Goal: Check status: Check status

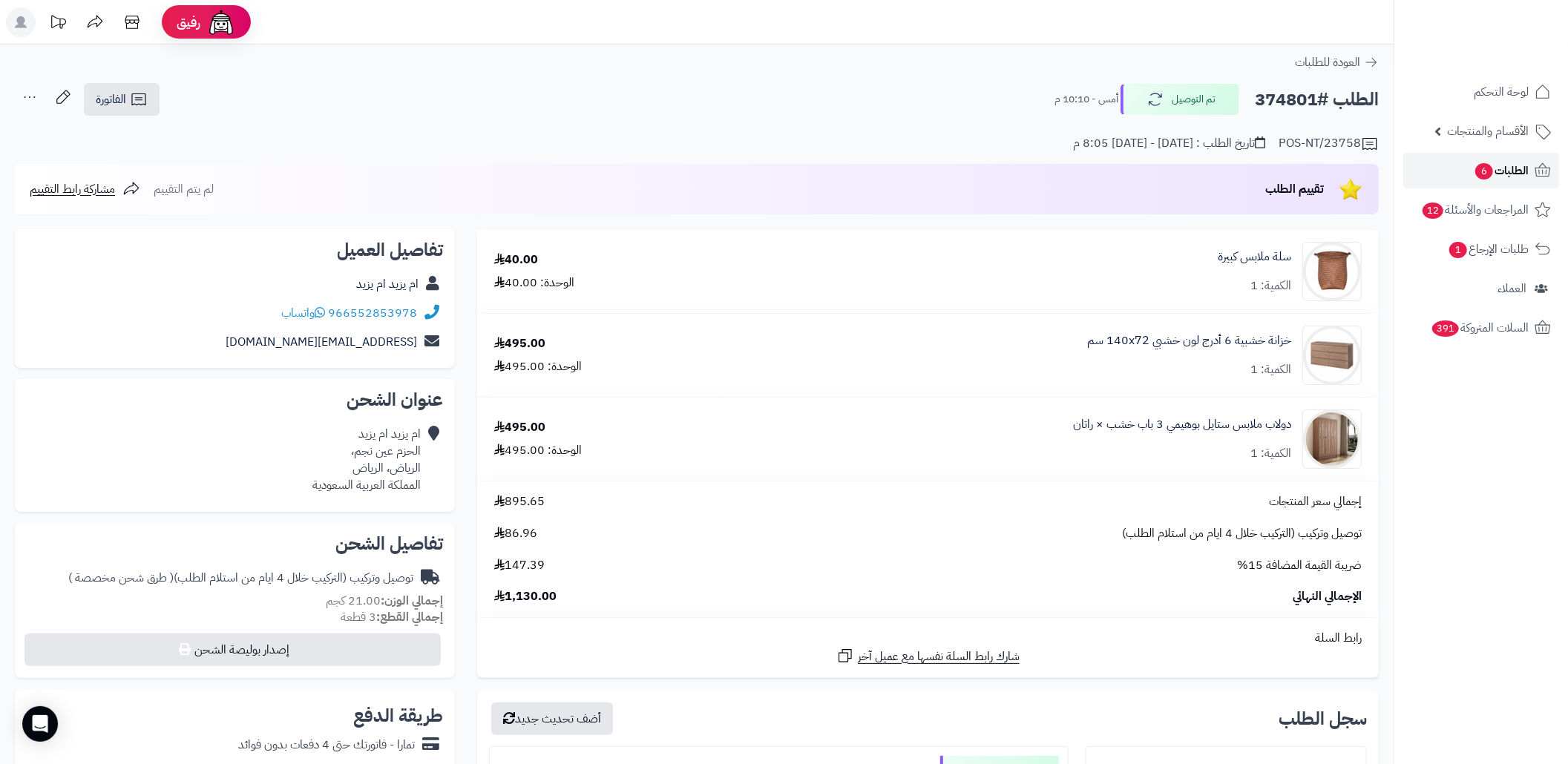
click at [1426, 170] on link "الطلبات 6" at bounding box center [1481, 170] width 156 height 36
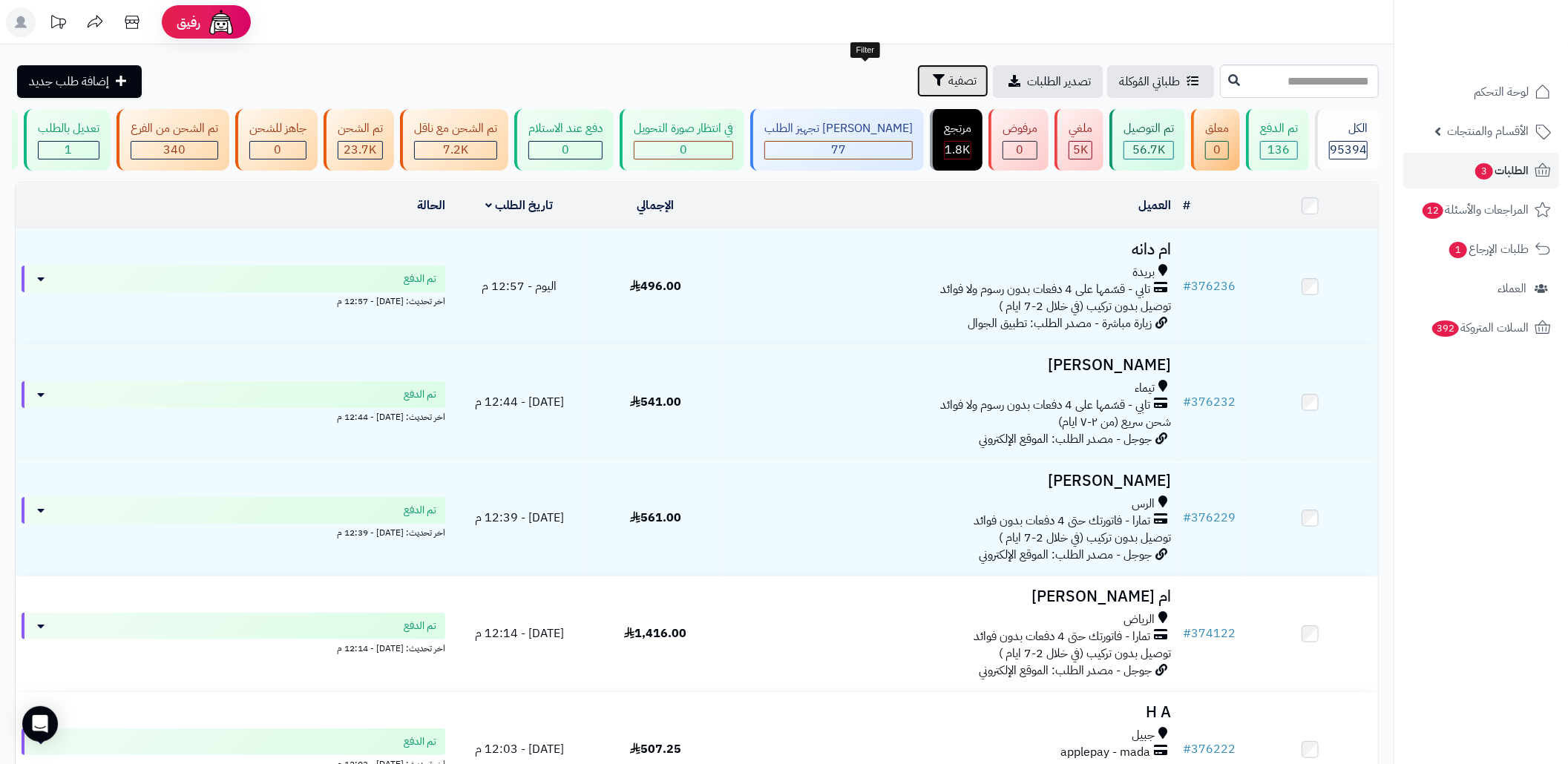
drag, startPoint x: 883, startPoint y: 96, endPoint x: 855, endPoint y: 72, distance: 36.9
click at [918, 72] on button "تصفية" at bounding box center [953, 80] width 71 height 32
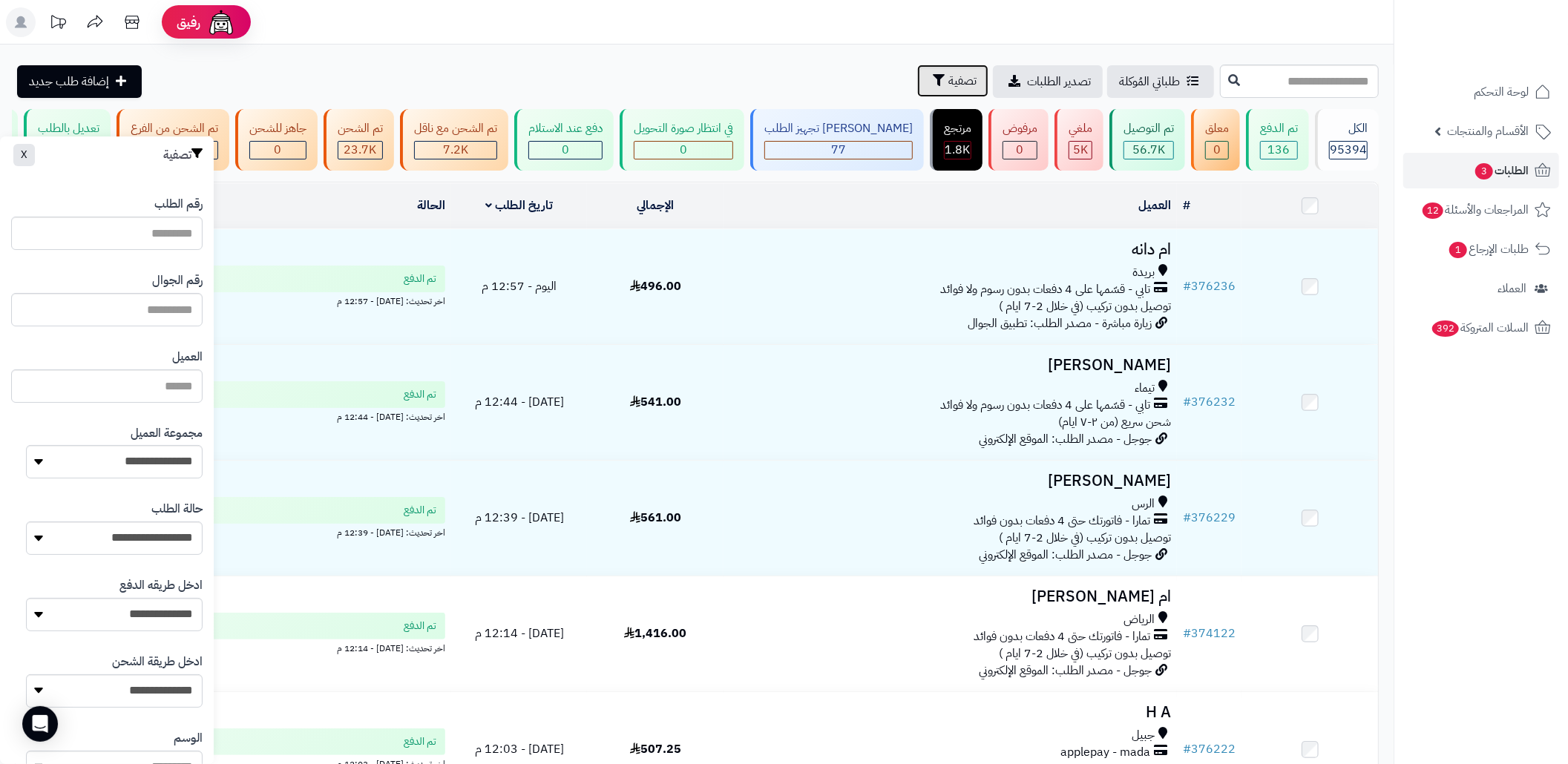
click at [933, 74] on icon "button" at bounding box center [939, 80] width 12 height 12
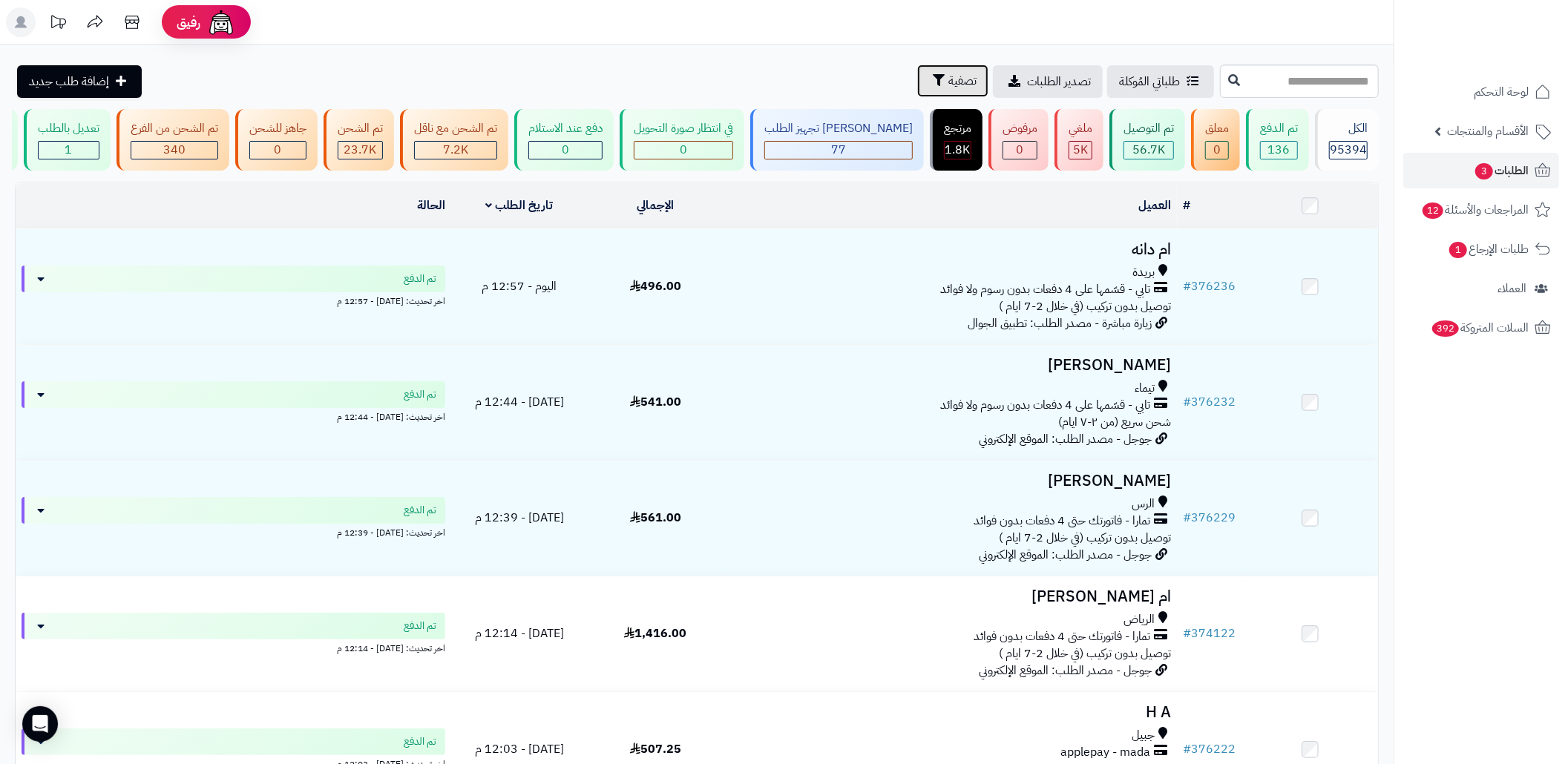
click at [949, 72] on span "تصفية" at bounding box center [963, 80] width 28 height 17
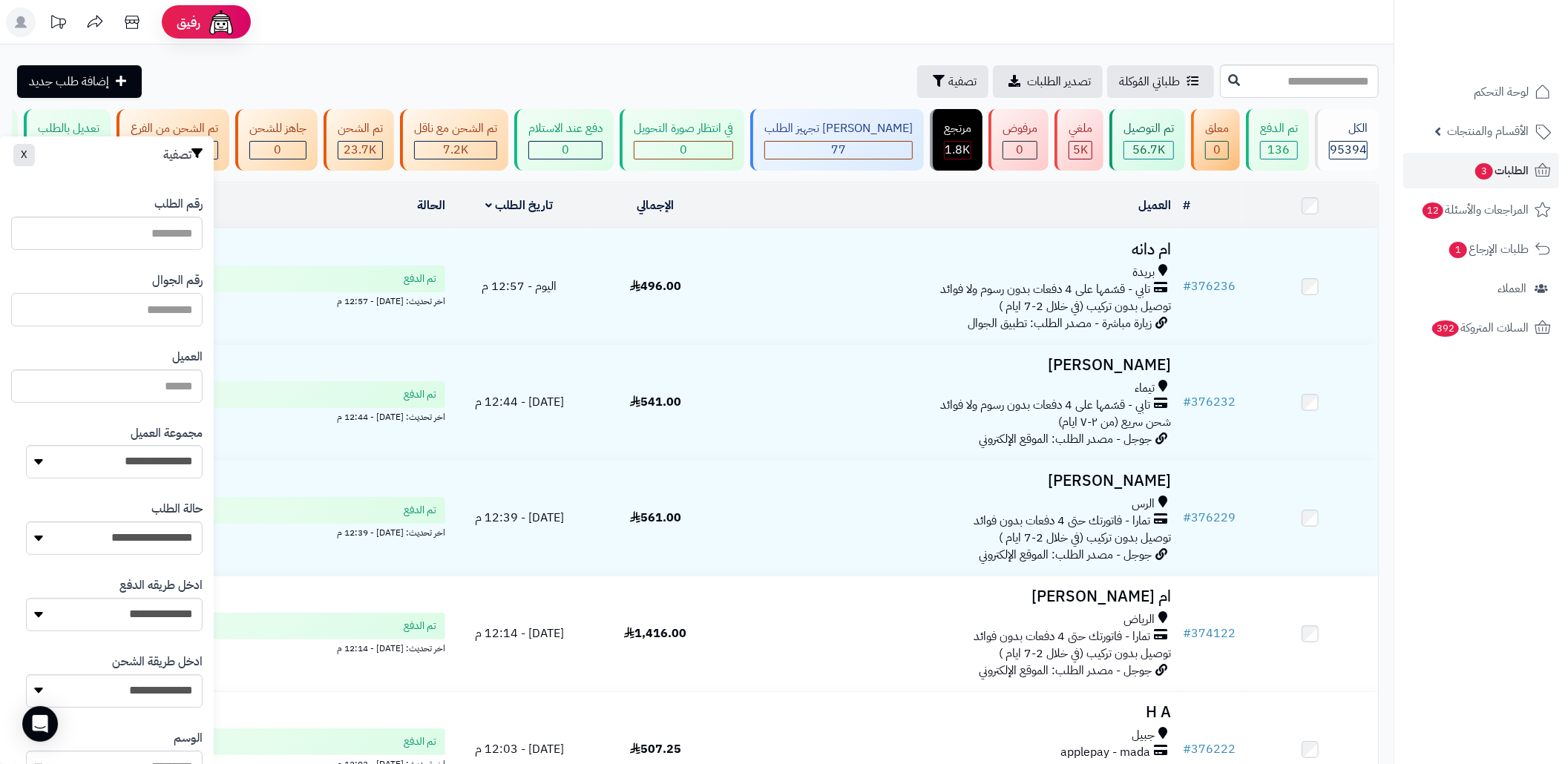
click at [135, 315] on input "text" at bounding box center [107, 310] width 192 height 33
paste input "**********"
type input "**********"
drag, startPoint x: 98, startPoint y: 306, endPoint x: 118, endPoint y: 313, distance: 21.2
click at [118, 313] on input "**********" at bounding box center [107, 310] width 192 height 33
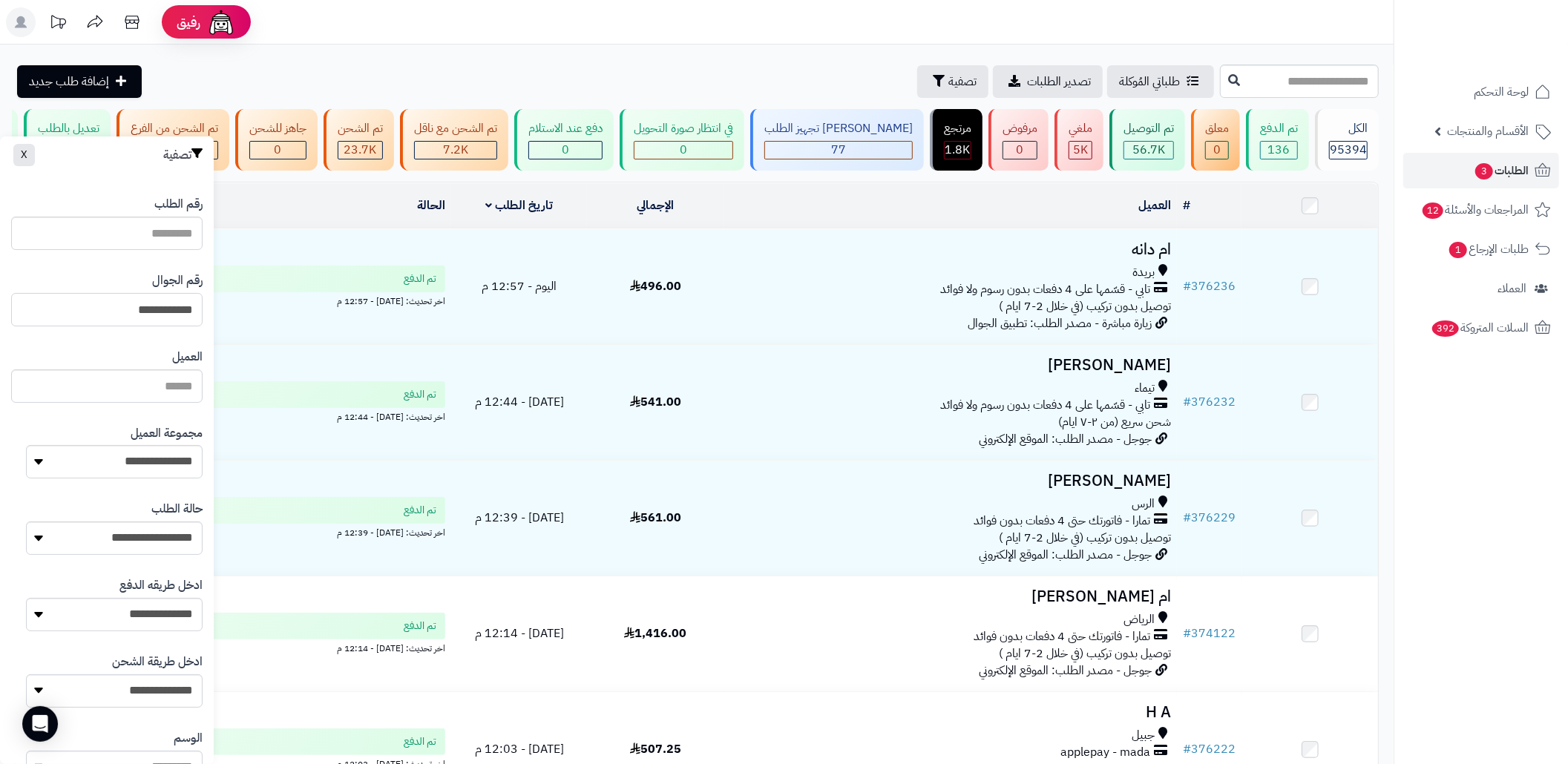
click at [118, 313] on input "**********" at bounding box center [107, 310] width 192 height 33
click at [163, 312] on input "text" at bounding box center [107, 310] width 192 height 33
paste input "*********"
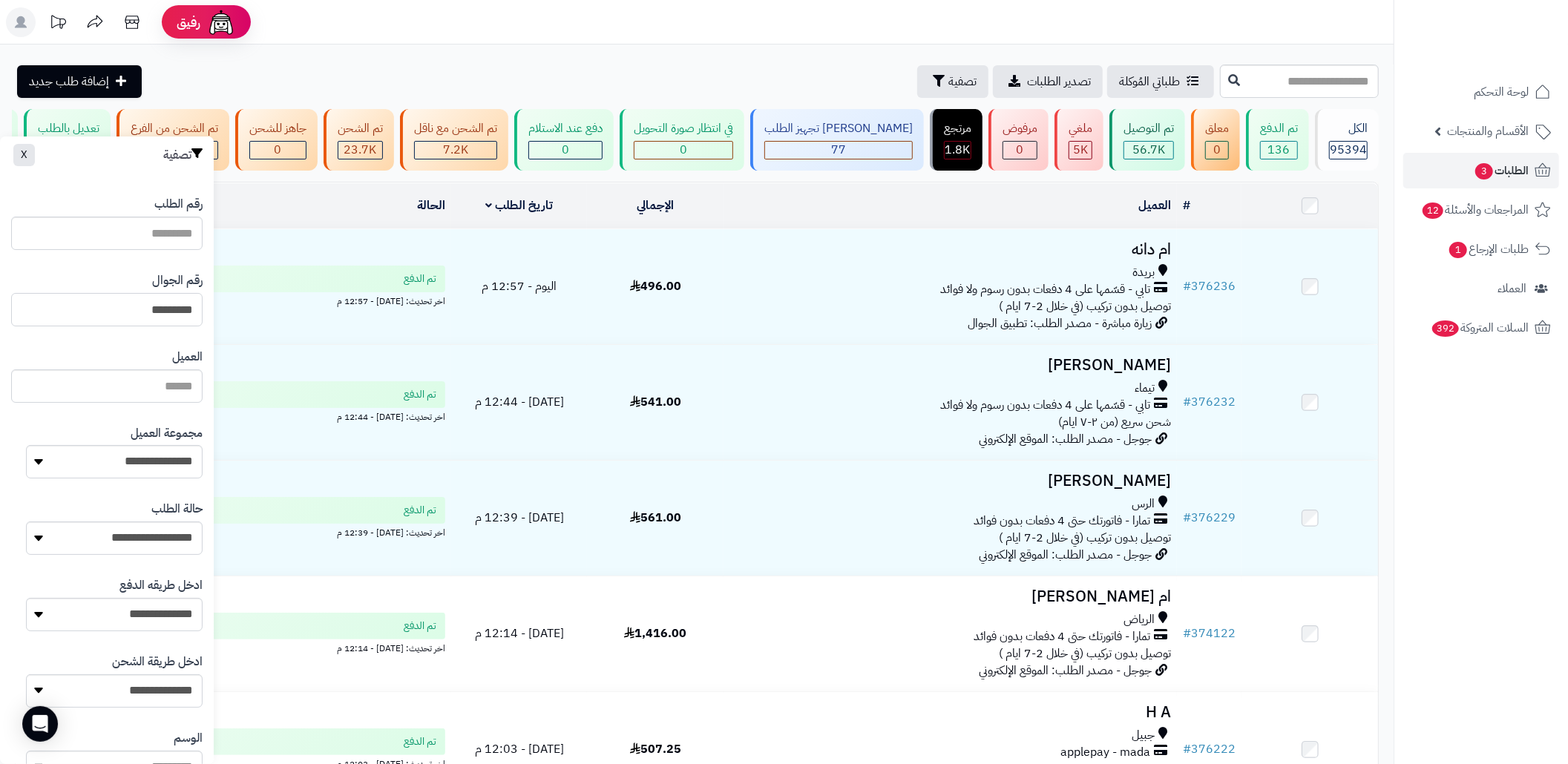
type input "*********"
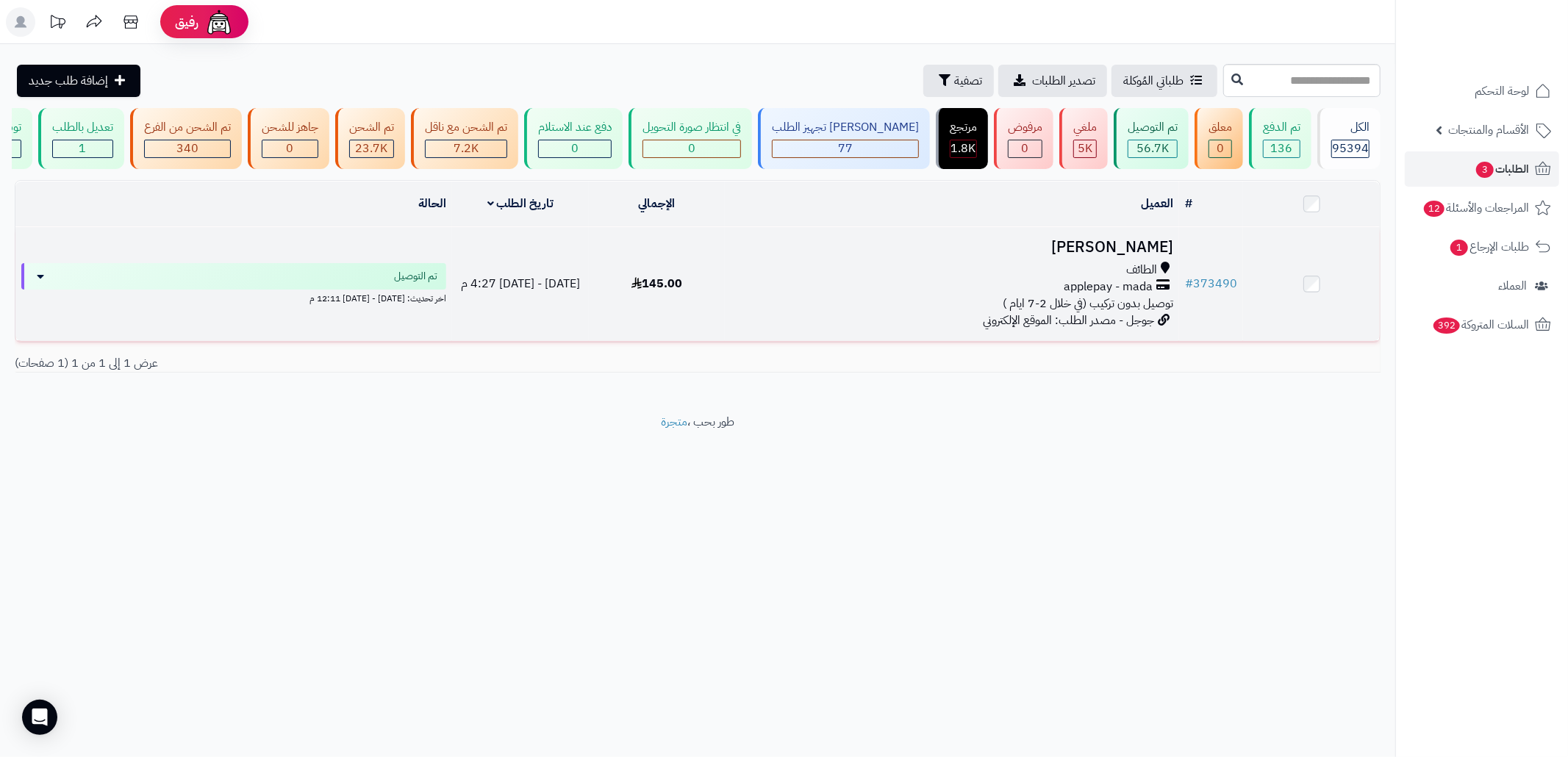
click at [698, 277] on td "145.00" at bounding box center [657, 284] width 137 height 114
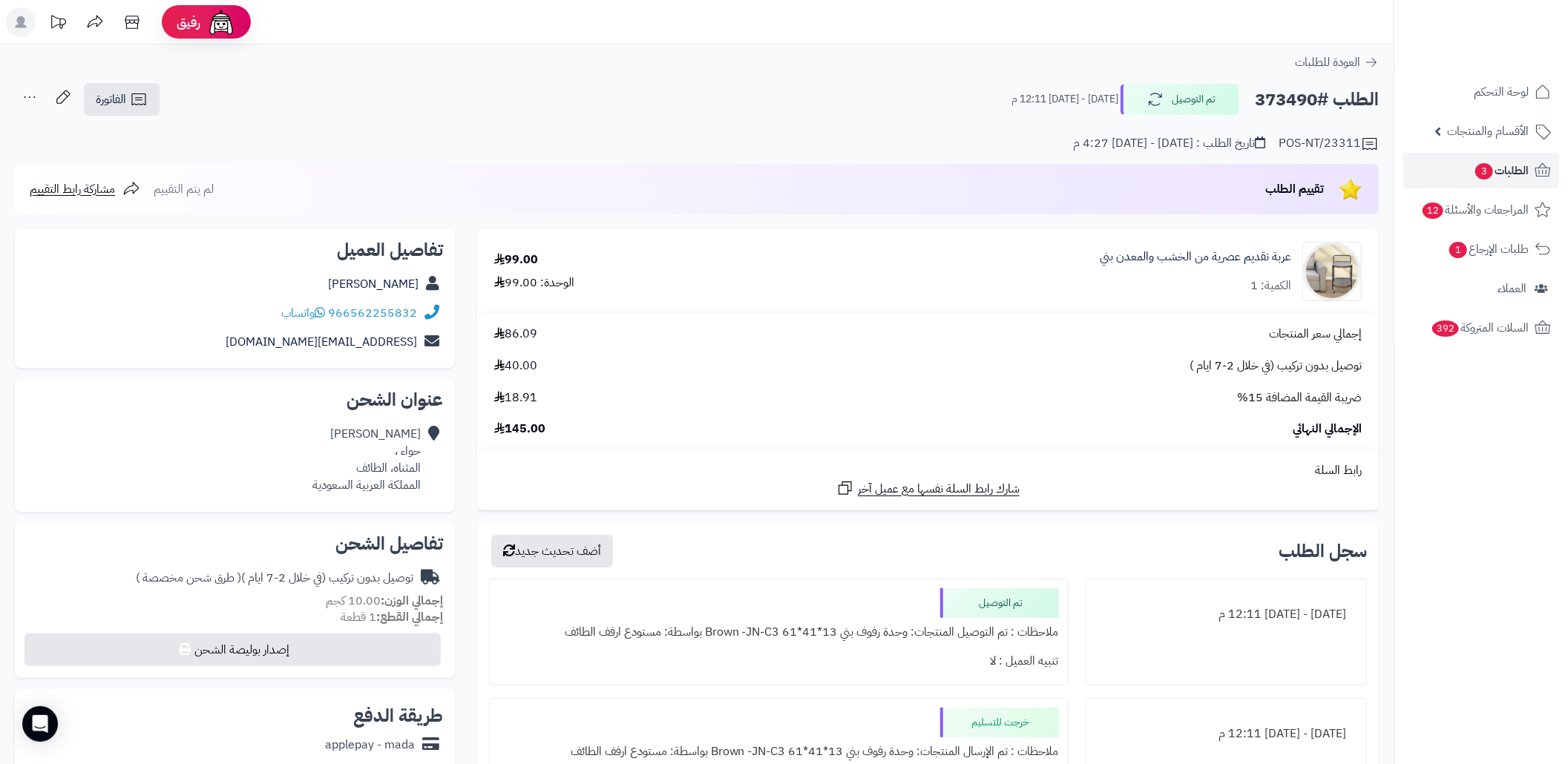
click at [1287, 95] on h2 "الطلب #373490" at bounding box center [1317, 100] width 124 height 31
copy h2 "373490"
click at [714, 98] on div "الطلب #373490 تم التوصيل الأربعاء - ١٠ سبتمبر ٢٠٢٥ - 12:11 م الفاتورة طباعة الف…" at bounding box center [697, 100] width 1365 height 35
copy div "966562255832"
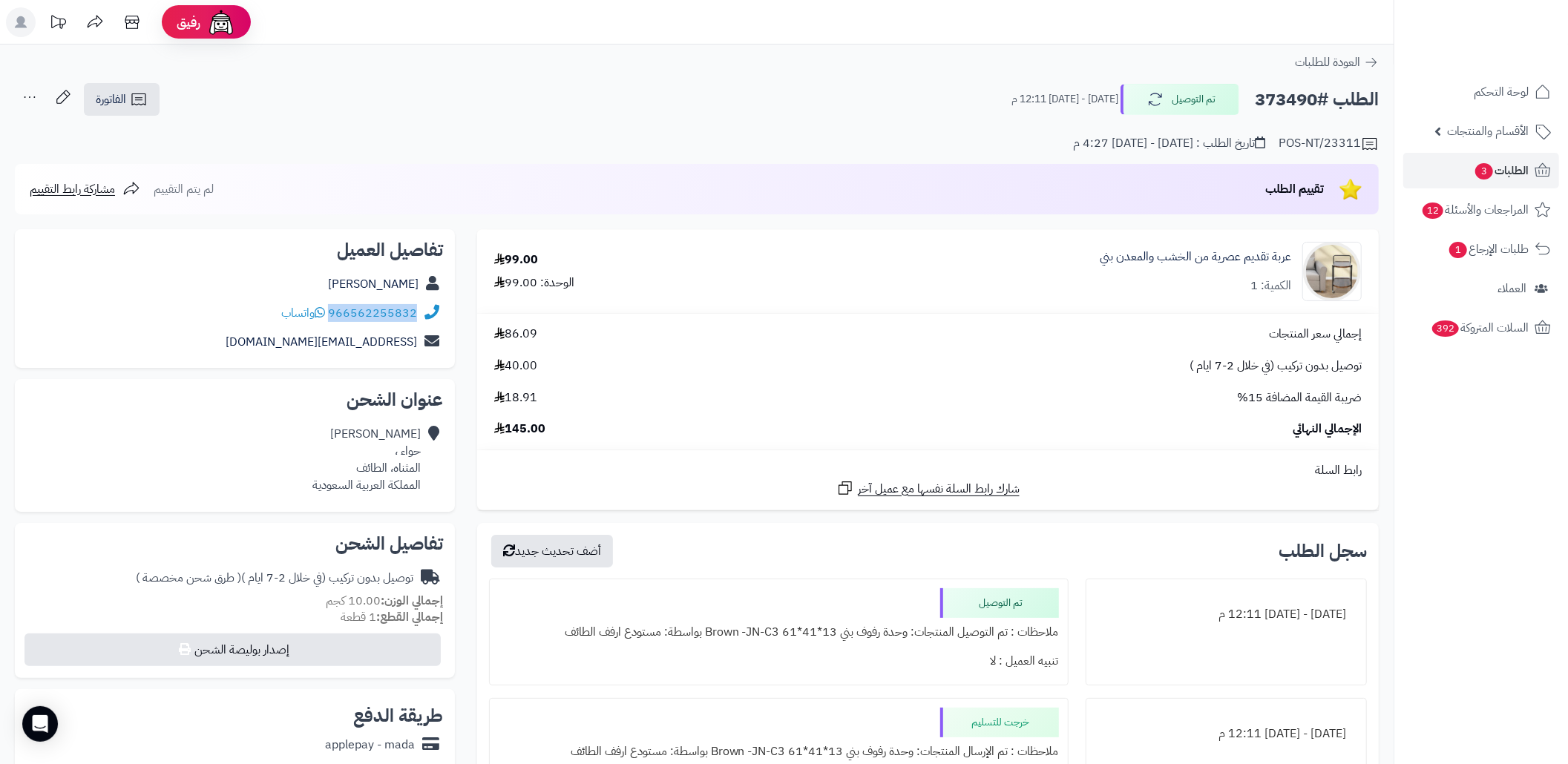
drag, startPoint x: 422, startPoint y: 312, endPoint x: 333, endPoint y: 313, distance: 89.0
click at [333, 313] on div "966562255832 واتساب" at bounding box center [235, 313] width 417 height 29
click at [1186, 267] on div "عربة تقديم عصرية من الخشب والمعدن بني الكمية: 1" at bounding box center [1196, 271] width 192 height 46
click at [1188, 262] on link "عربة تقديم عصرية من الخشب والمعدن بني" at bounding box center [1196, 257] width 192 height 17
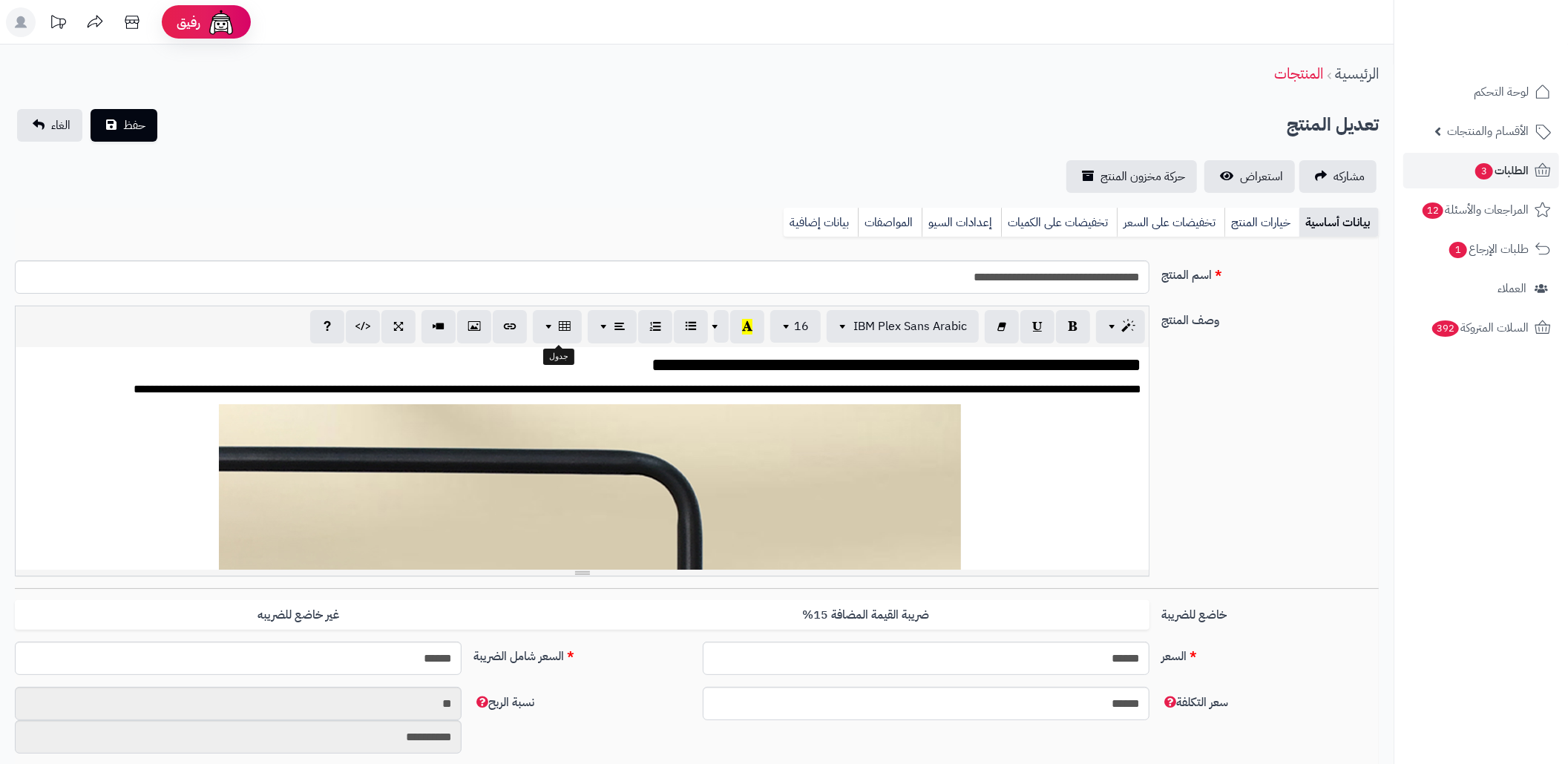
scroll to position [1773, 0]
click at [791, 220] on link "بيانات إضافية" at bounding box center [820, 222] width 74 height 30
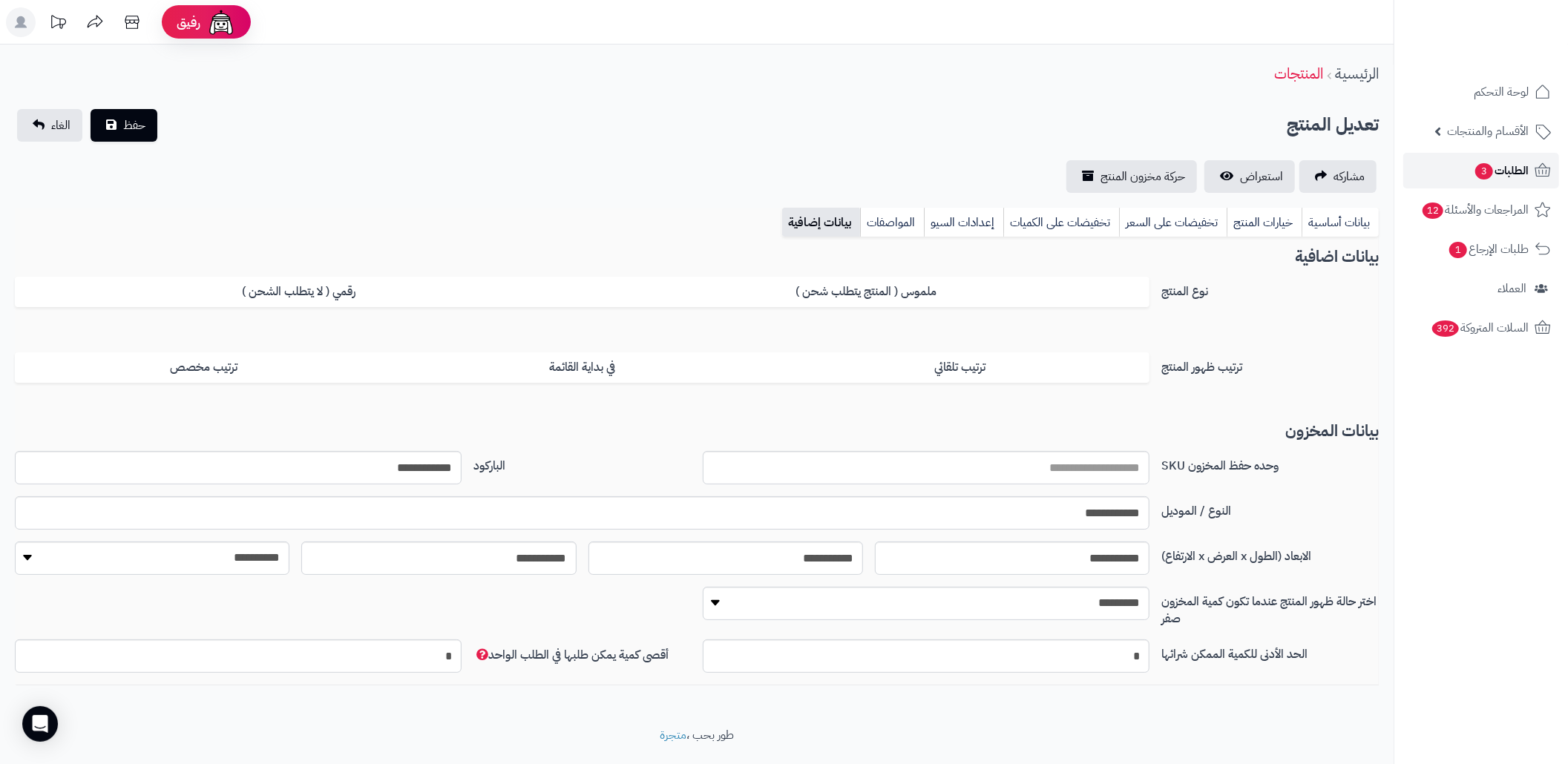
click at [1438, 162] on link "الطلبات 3" at bounding box center [1481, 170] width 156 height 36
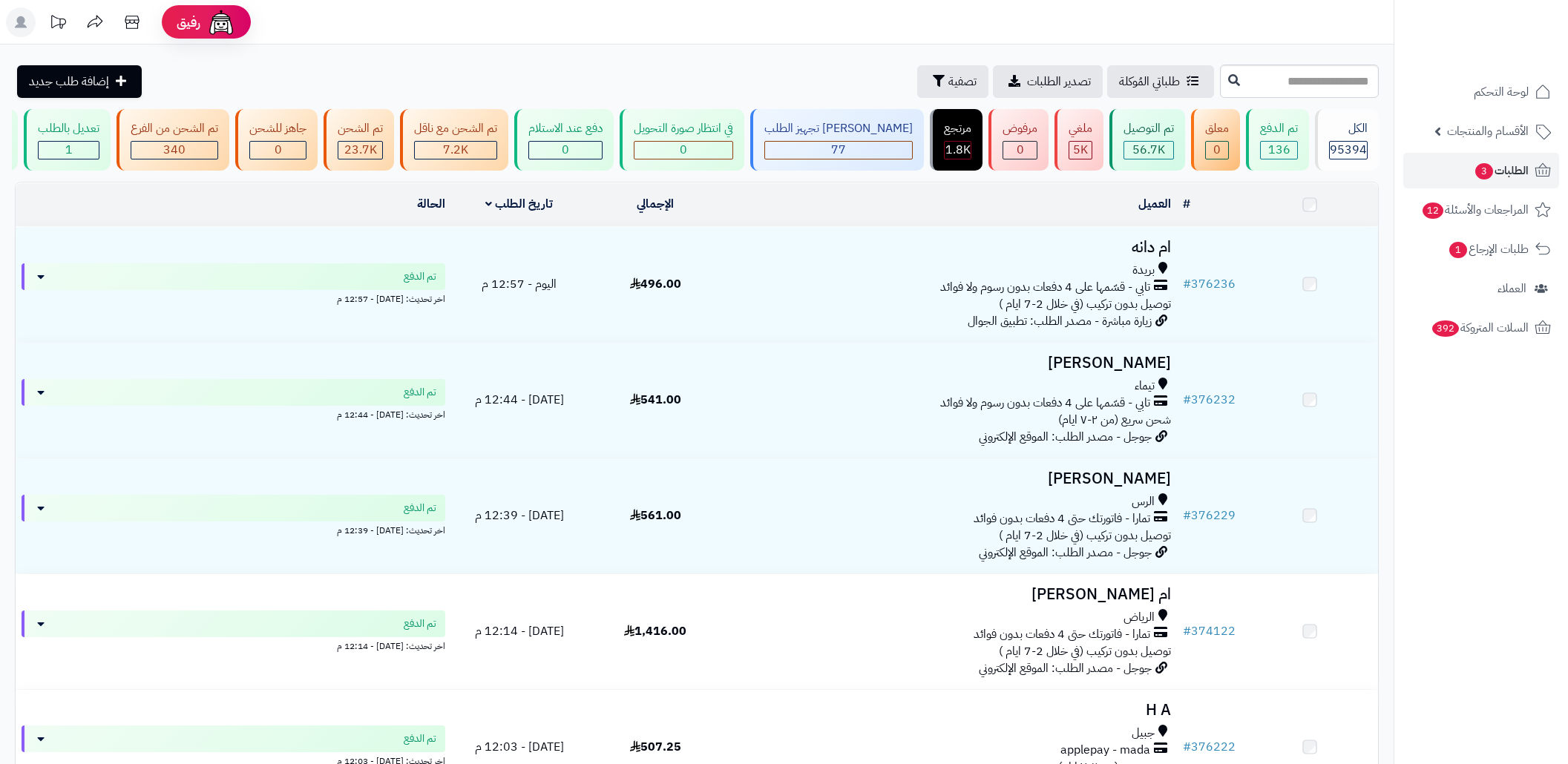
click at [1310, 85] on input "text" at bounding box center [1300, 81] width 159 height 33
type input "******"
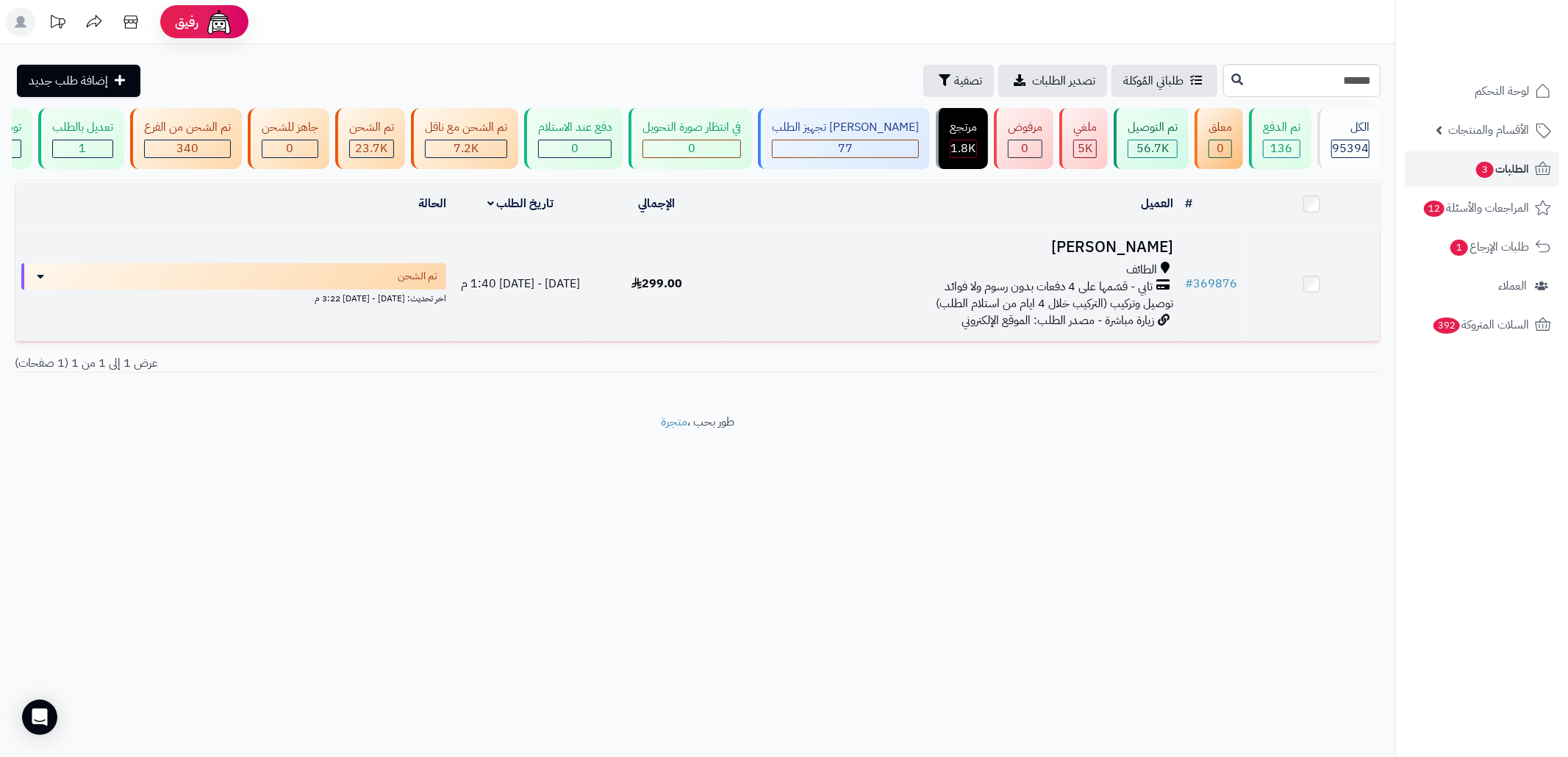
click at [589, 267] on td "[DATE] - [DATE] 1:40 م" at bounding box center [521, 284] width 137 height 114
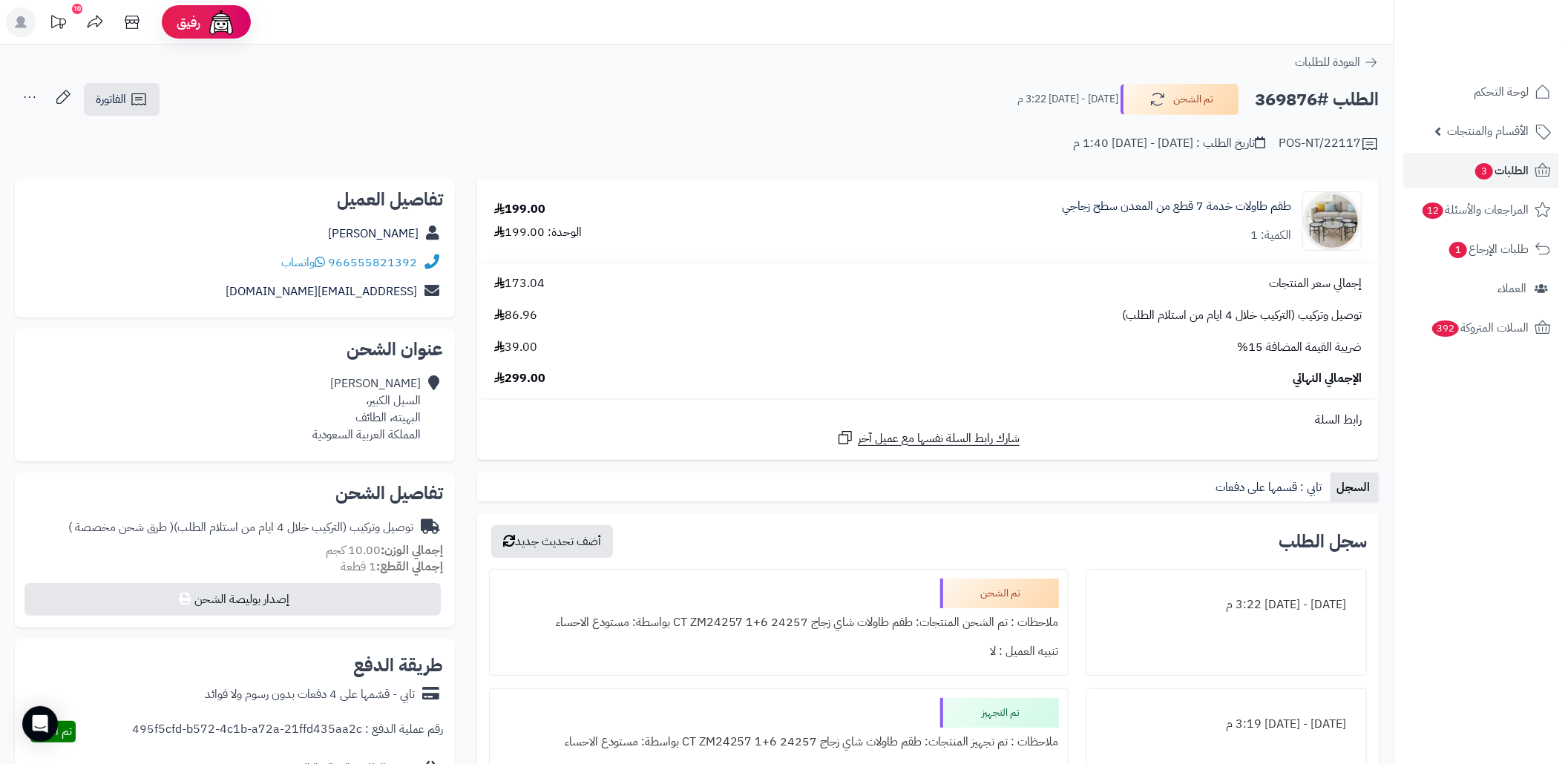
click at [1292, 104] on h2 "الطلب #369876" at bounding box center [1317, 100] width 124 height 31
copy h2 "369876"
click at [705, 111] on div "الطلب #369876 تم الشحن الأحد - ١٧ أغسطس ٢٠٢٥ - 3:22 م الفاتورة طباعة الفاتورة إ…" at bounding box center [697, 100] width 1365 height 35
click at [398, 417] on div "ابو باسل السيل الكبير، البهيته، الطائف المملكة العربية السعودية" at bounding box center [367, 409] width 108 height 67
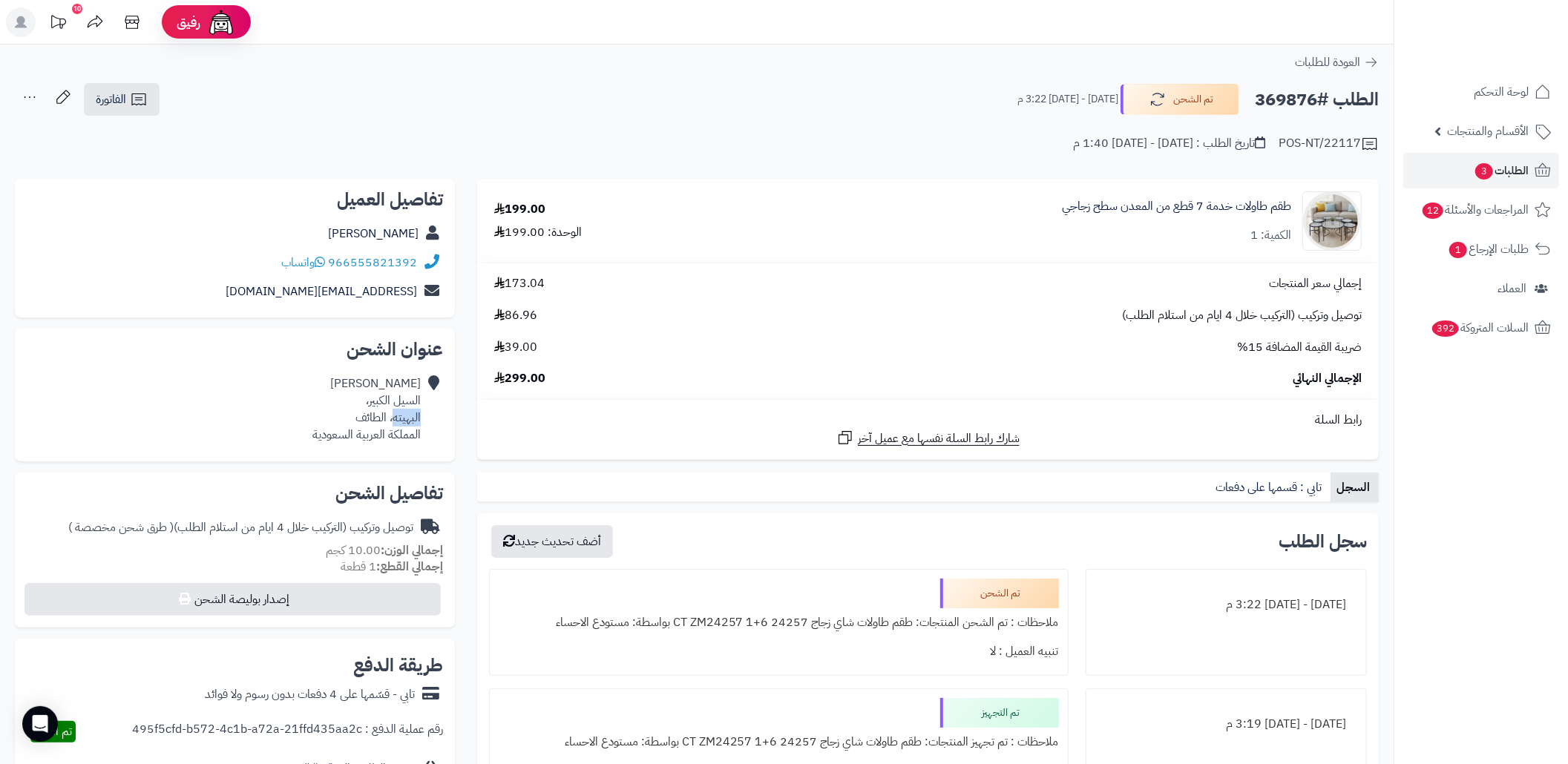
click at [398, 417] on div "ابو باسل السيل الكبير، البهيته، الطائف المملكة العربية السعودية" at bounding box center [367, 409] width 108 height 67
copy div "البهيته"
click at [123, 102] on span "الفاتورة" at bounding box center [111, 99] width 31 height 17
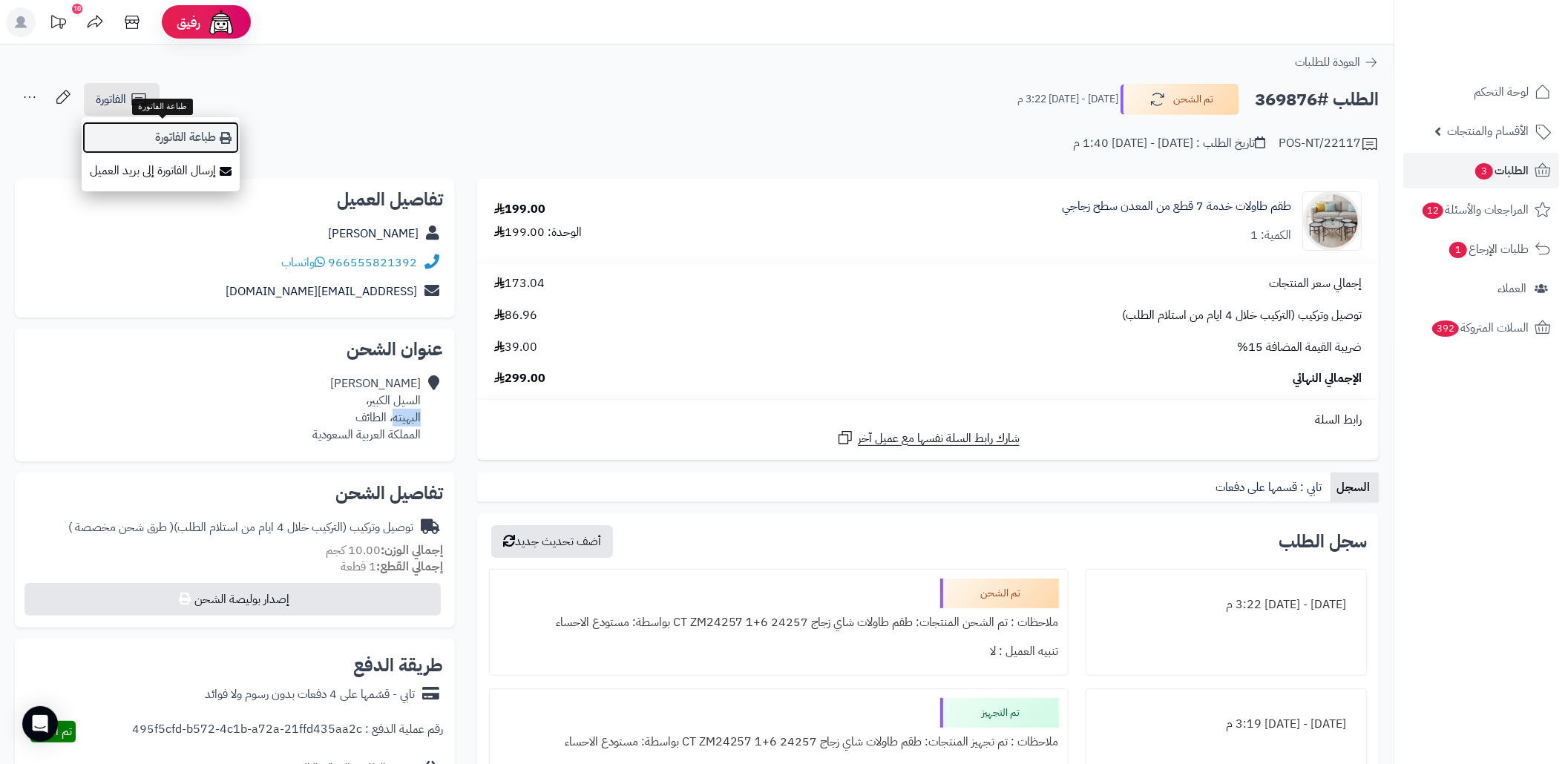
click at [153, 140] on link "طباعة الفاتورة" at bounding box center [161, 137] width 158 height 33
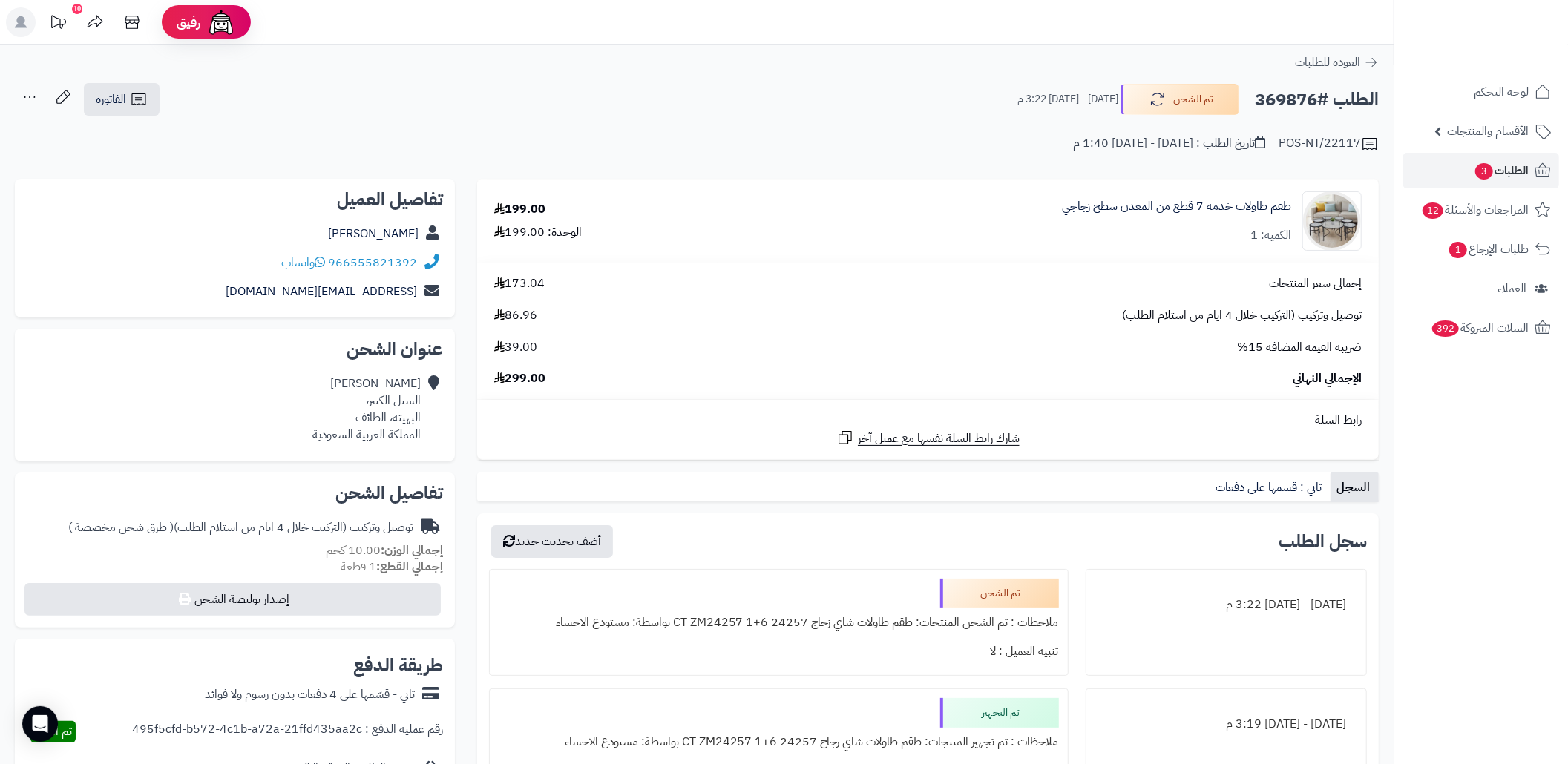
click at [1270, 95] on h2 "الطلب #369876" at bounding box center [1317, 100] width 124 height 31
click at [1271, 95] on h2 "الطلب #369876" at bounding box center [1317, 100] width 124 height 31
copy h2 "369876"
click at [1432, 170] on link "الطلبات 3" at bounding box center [1481, 170] width 156 height 36
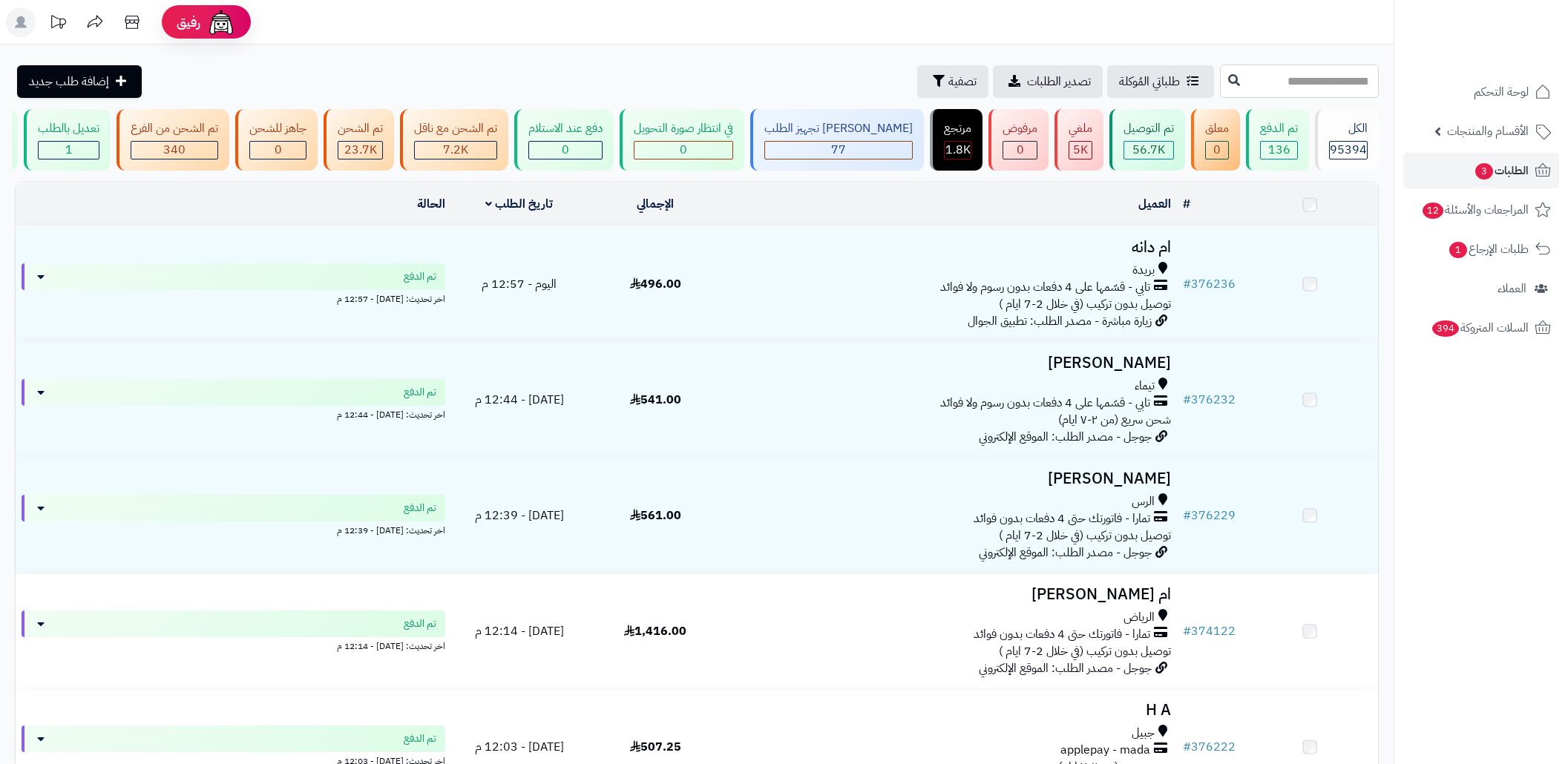
drag, startPoint x: 0, startPoint y: 0, endPoint x: 1313, endPoint y: 82, distance: 1315.6
click at [1313, 82] on input "text" at bounding box center [1300, 81] width 159 height 33
paste input "******"
type input "******"
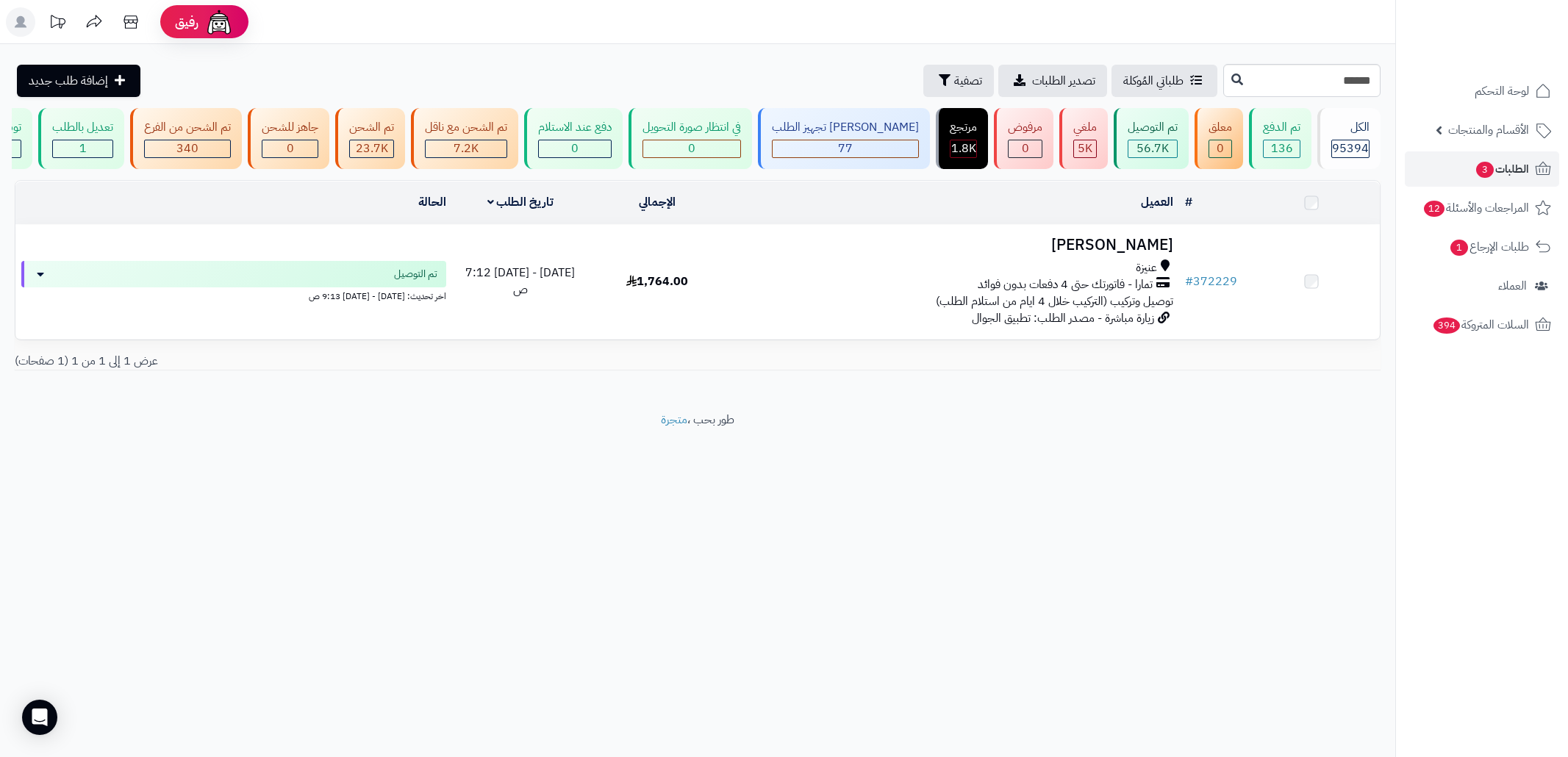
click at [929, 336] on td "[PERSON_NAME] عنيزة تمارا - فاتورتك حتى 4 دفعات بدون فوائد توصيل وتركيب (التركي…" at bounding box center [952, 282] width 454 height 114
click at [929, 336] on td "[PERSON_NAME] عنيزة تمارا - فاتورتك حتى 4 دفعات بدون فوائد توصيل وتركيب (التركي…" at bounding box center [952, 284] width 454 height 114
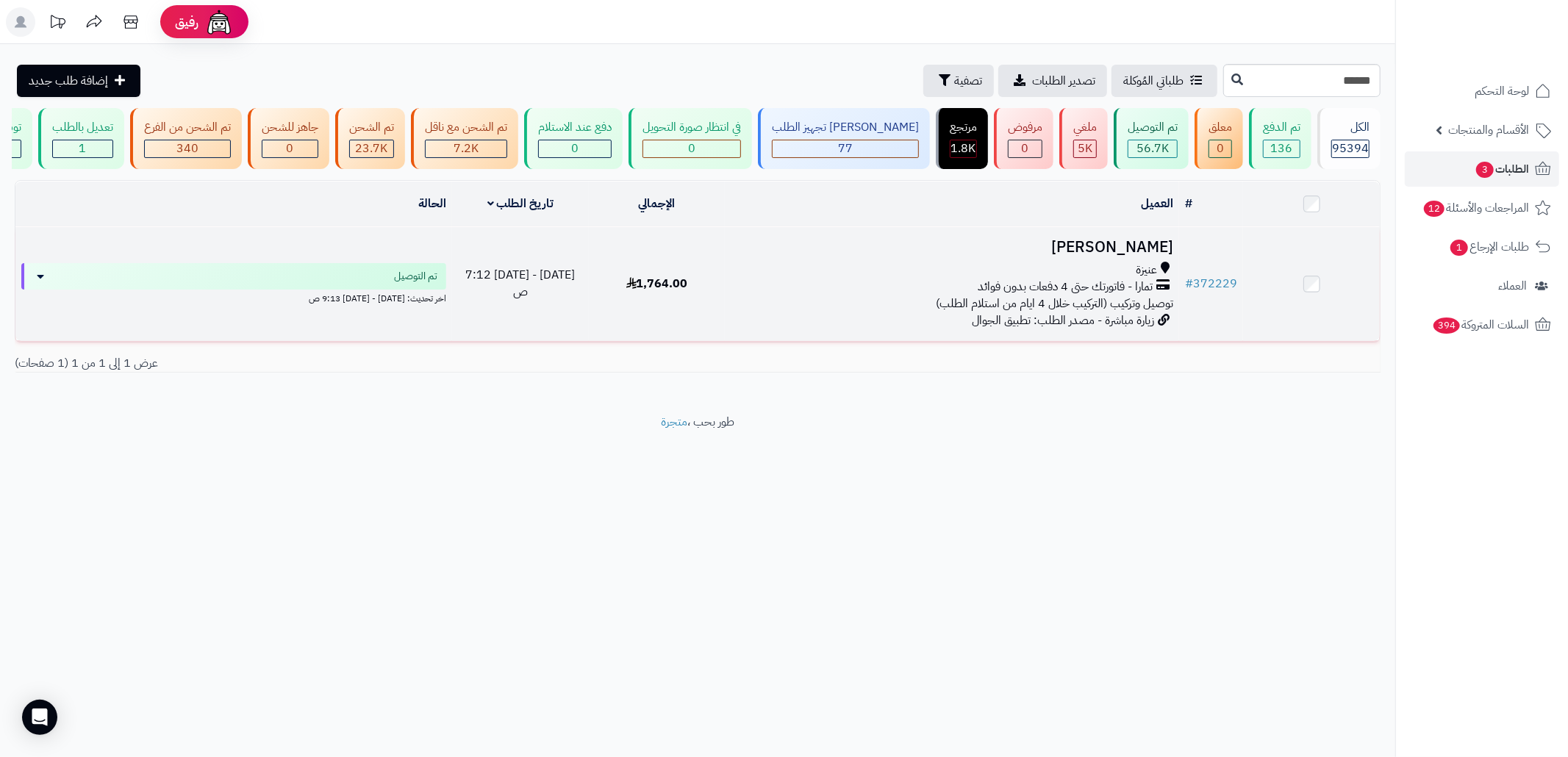
click at [1015, 277] on div "عنيزة" at bounding box center [952, 270] width 443 height 17
